Goal: Find contact information: Find contact information

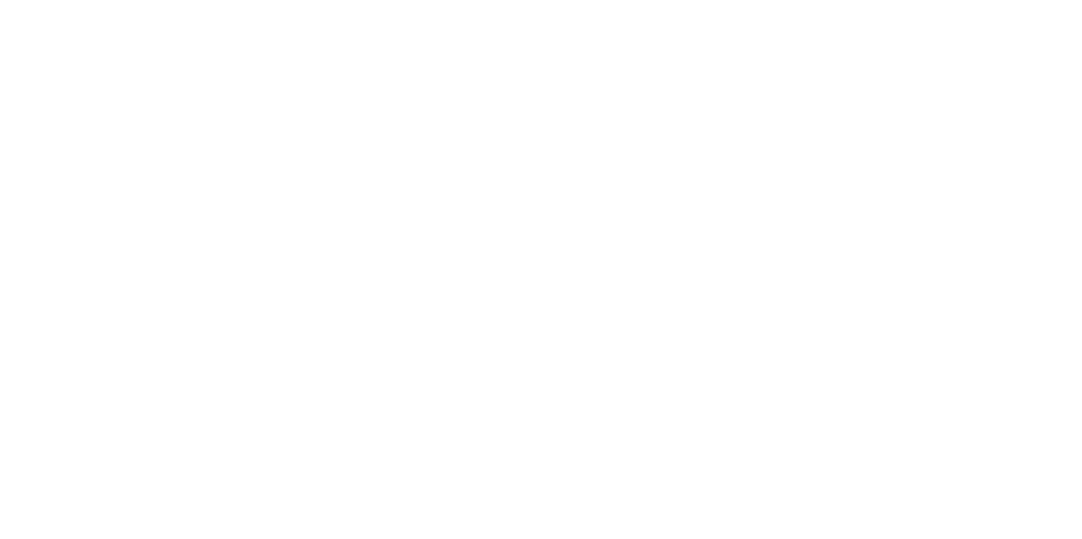
scroll to position [125, 0]
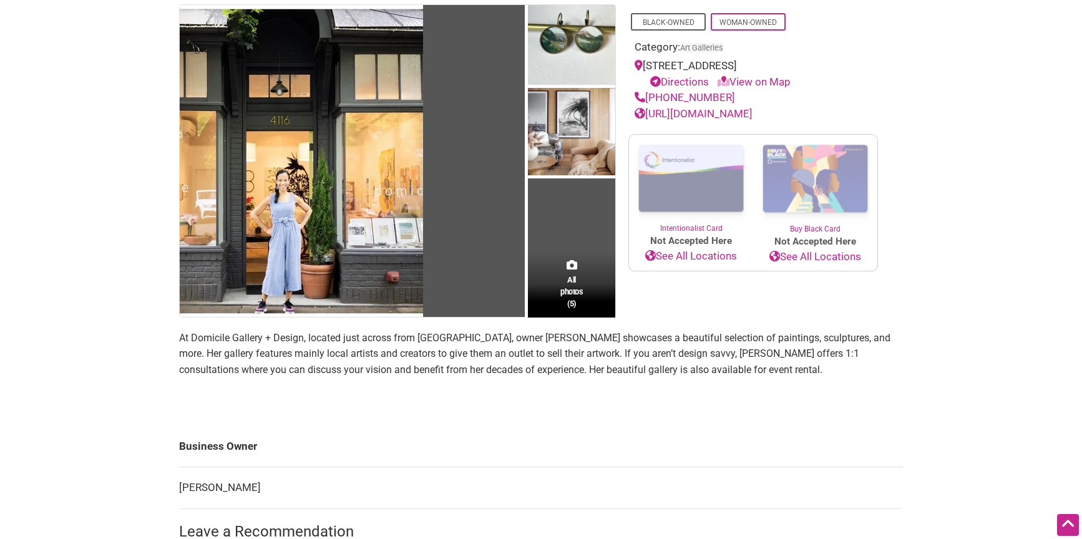
drag, startPoint x: 723, startPoint y: 97, endPoint x: 659, endPoint y: 102, distance: 63.8
click at [649, 98] on div "[PHONE_NUMBER]" at bounding box center [753, 98] width 237 height 16
copy link "[PHONE_NUMBER]"
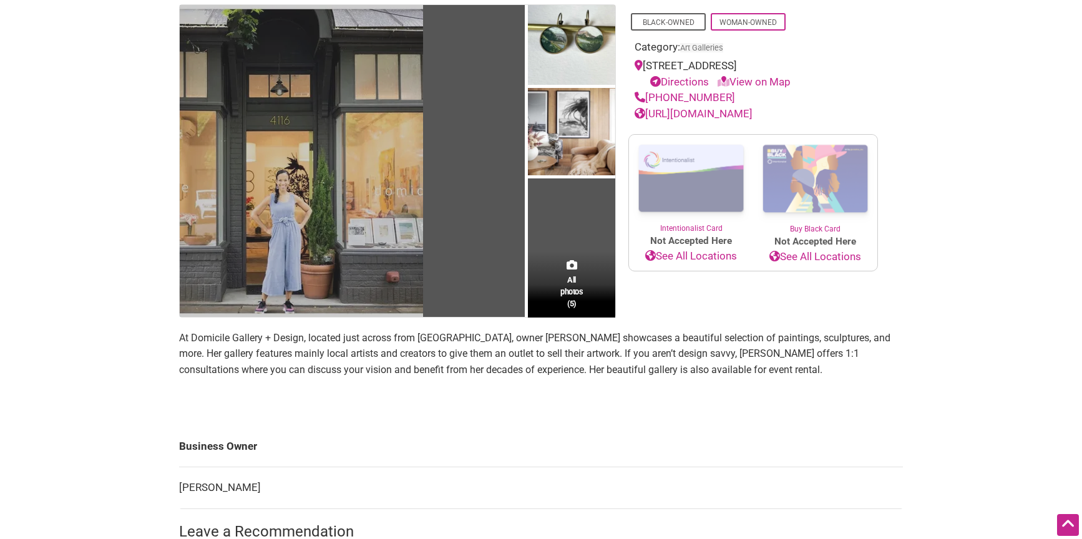
click at [411, 222] on img at bounding box center [301, 161] width 243 height 312
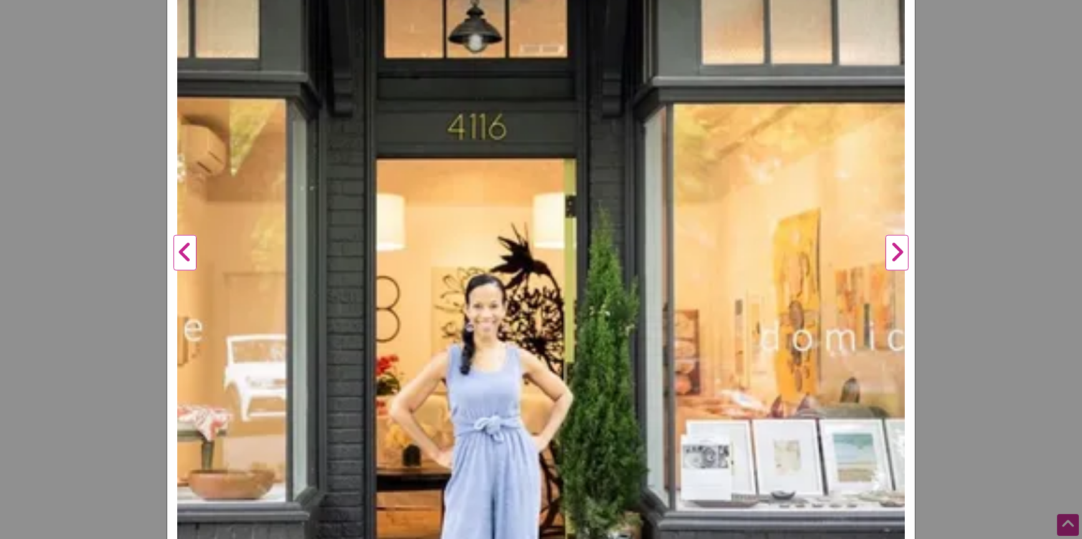
scroll to position [358, 0]
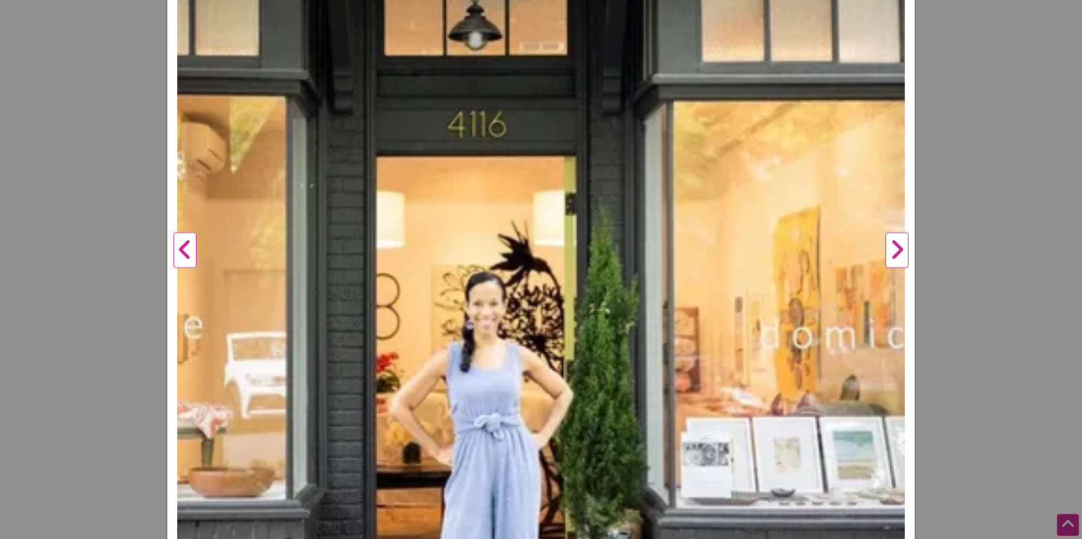
click at [899, 248] on button "Next" at bounding box center [897, 250] width 34 height 943
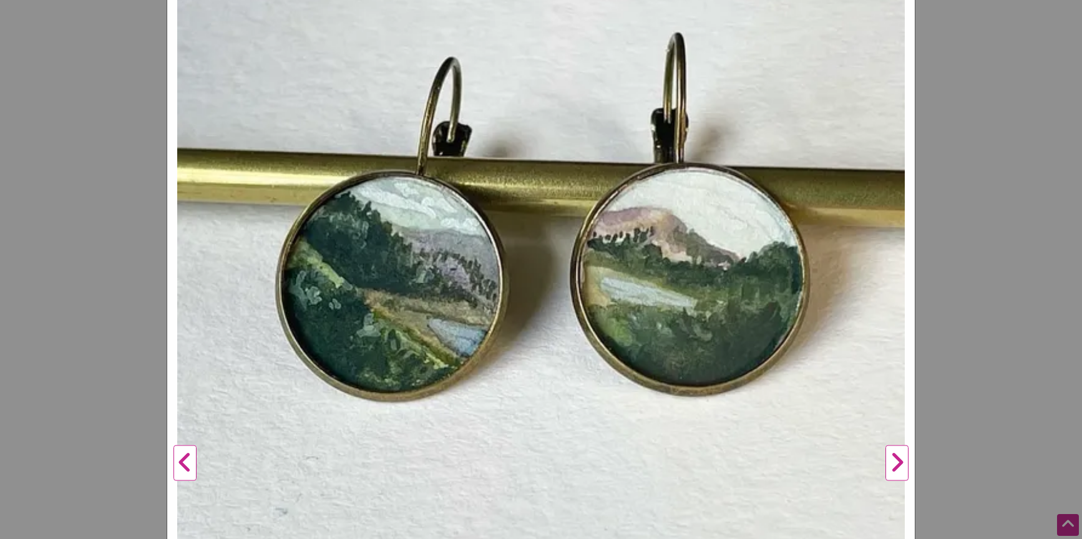
scroll to position [137, 0]
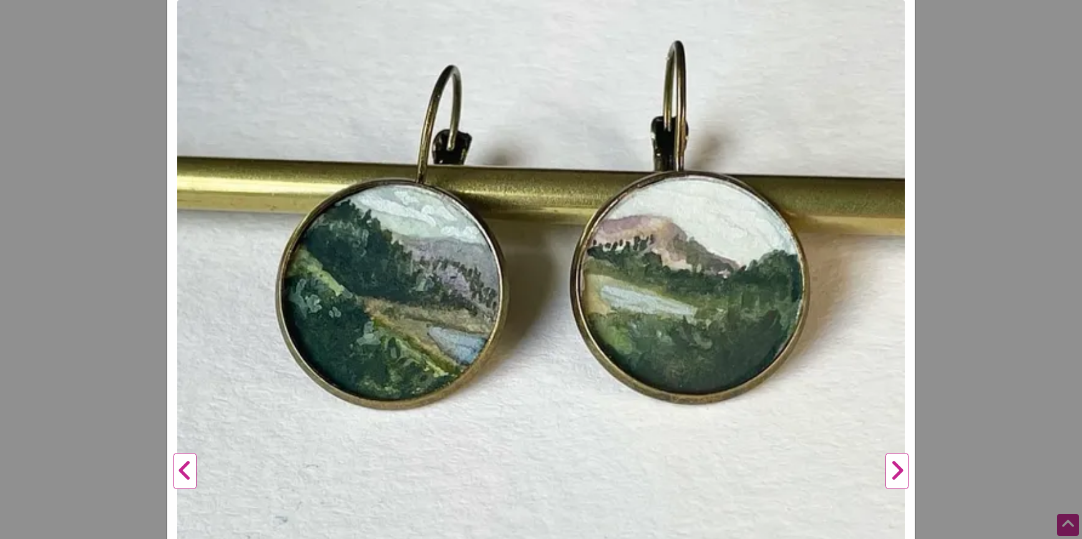
click at [900, 466] on button "Next" at bounding box center [897, 471] width 34 height 943
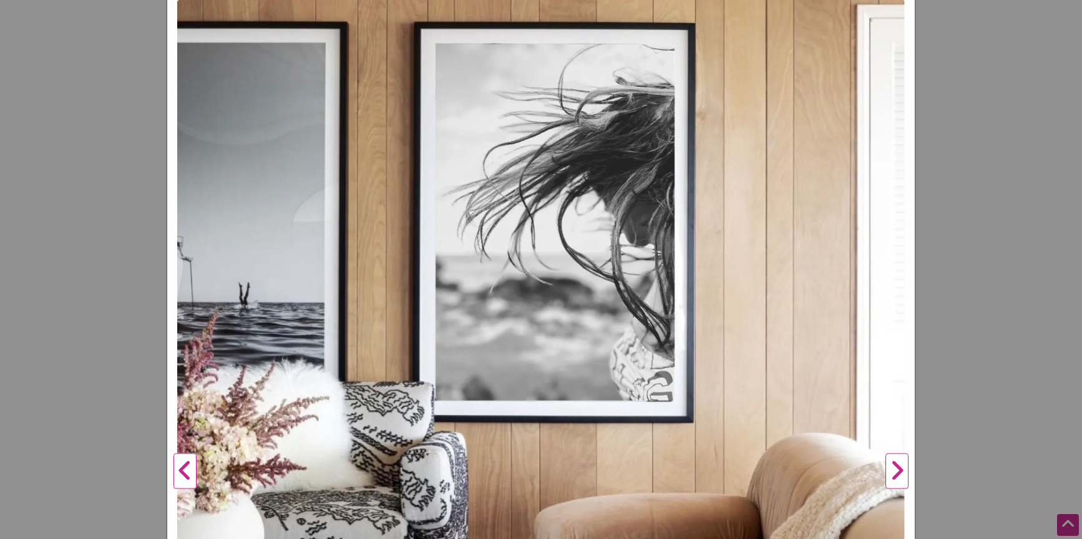
click at [897, 467] on button "Next" at bounding box center [897, 471] width 34 height 943
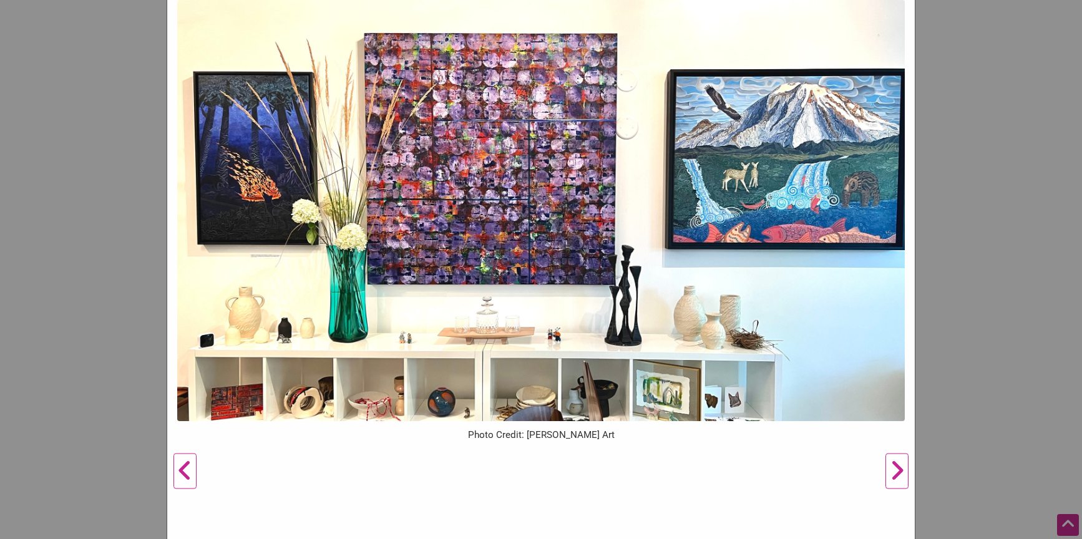
click at [897, 467] on button "Next" at bounding box center [897, 471] width 34 height 943
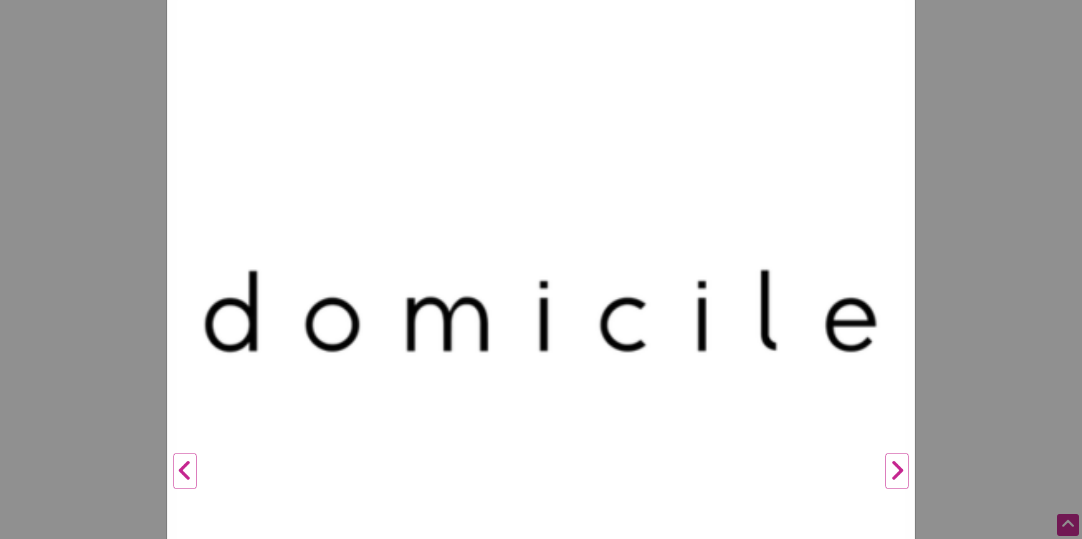
click at [897, 467] on button "Next" at bounding box center [897, 471] width 34 height 943
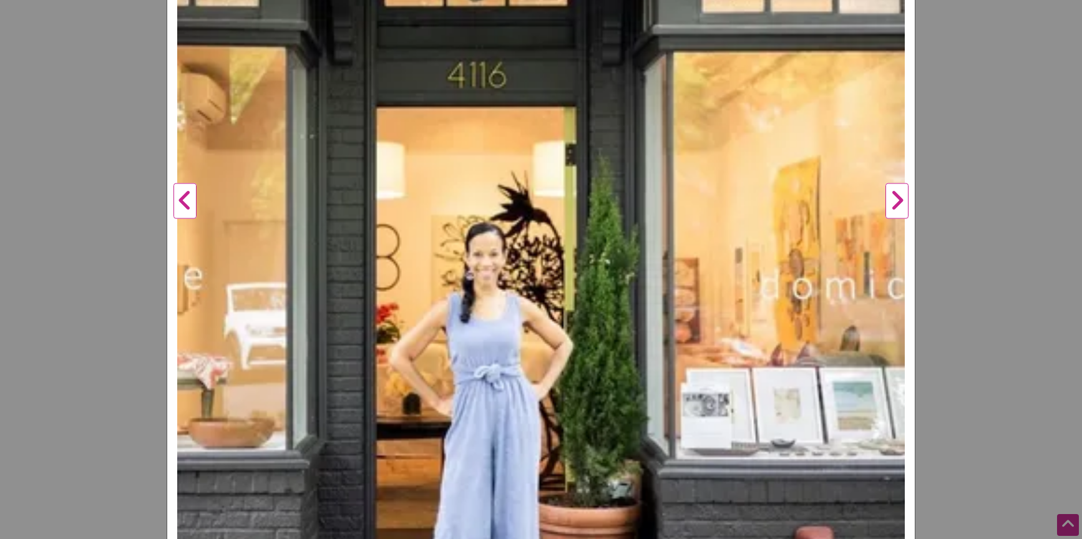
scroll to position [412, 0]
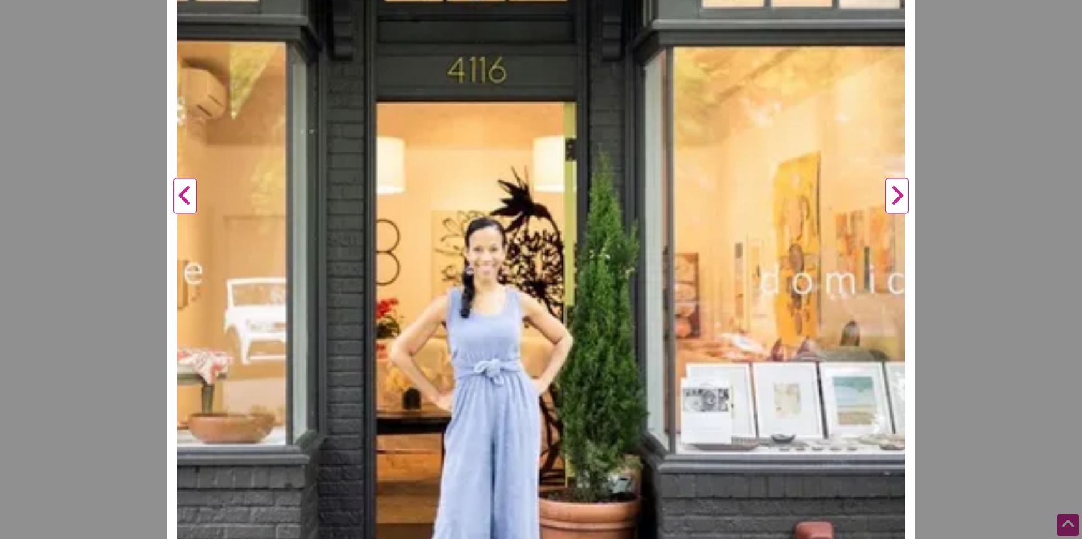
click at [120, 243] on div "Domicile Gallery + Design Previous Photo Credit: [PERSON_NAME] Art Next 1 2 3 4…" at bounding box center [541, 269] width 1082 height 539
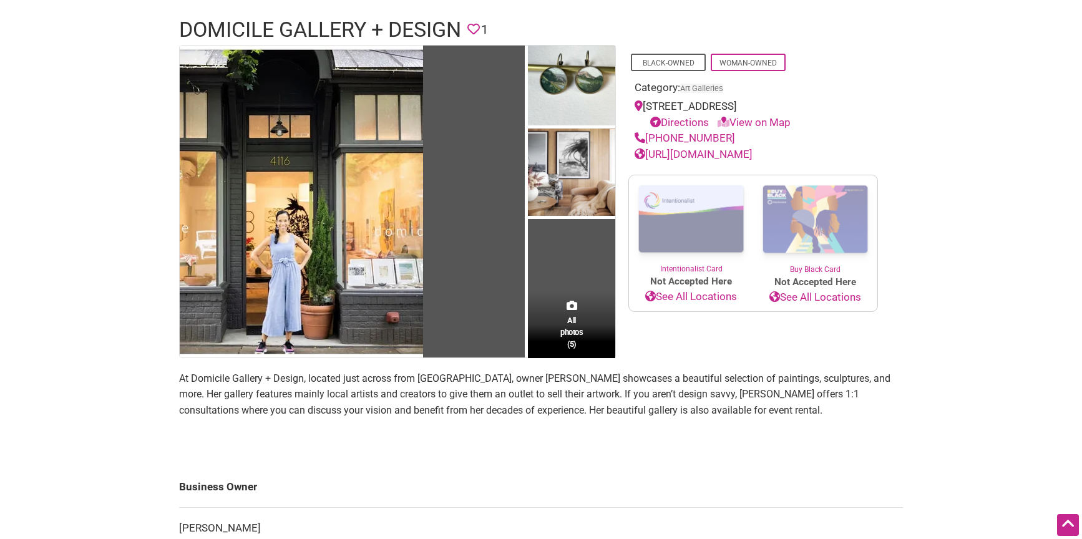
scroll to position [0, 0]
